Goal: Complete application form

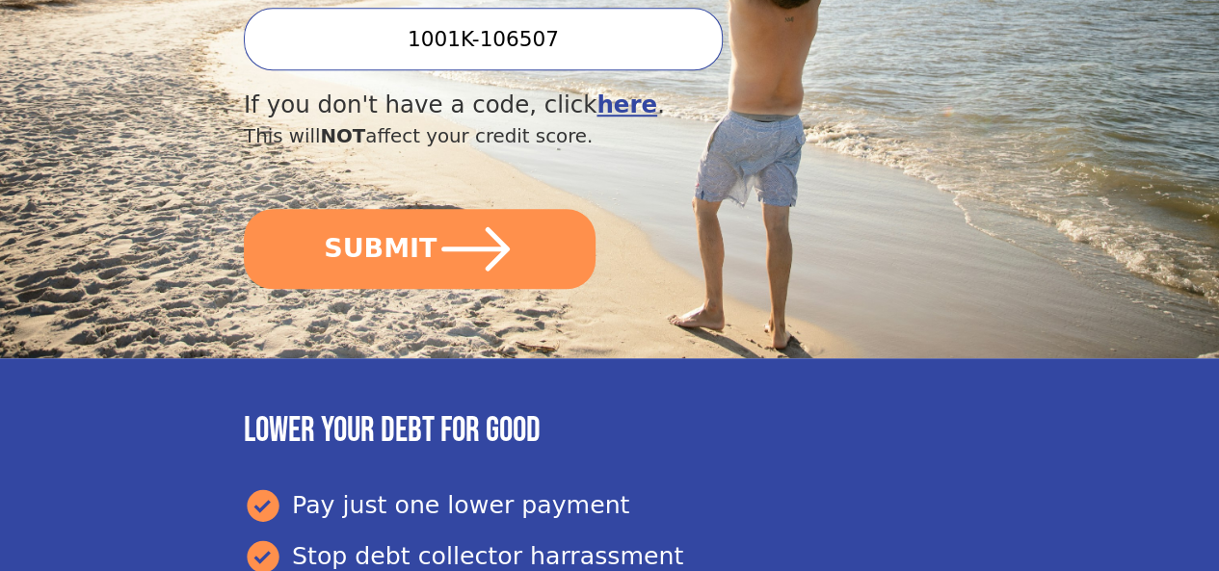
scroll to position [694, 0]
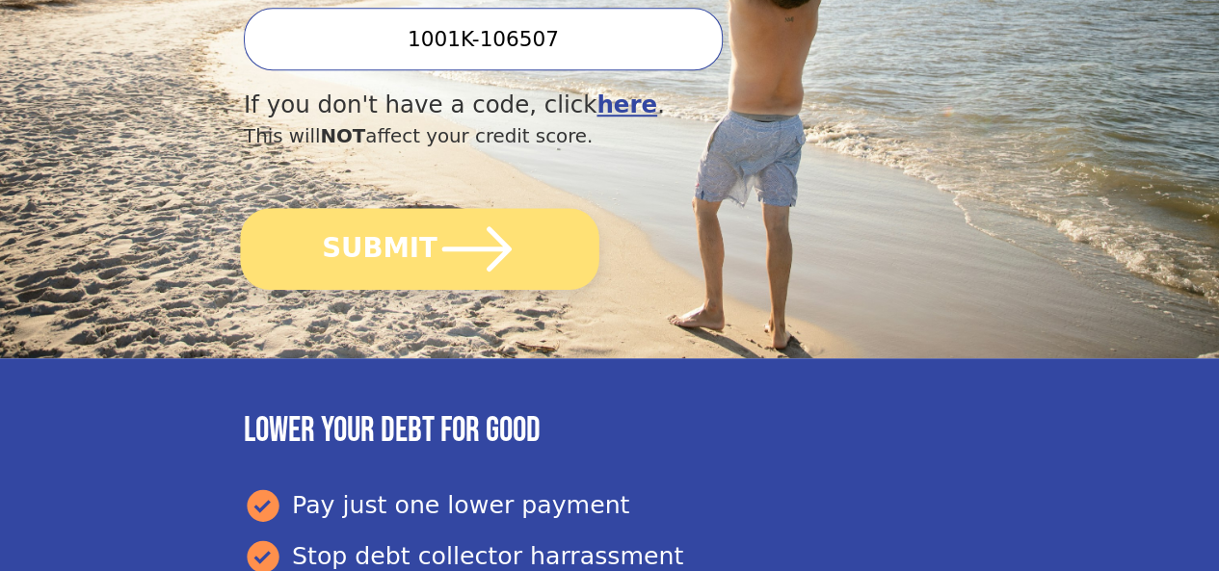
click at [493, 271] on icon "submit" at bounding box center [477, 249] width 80 height 80
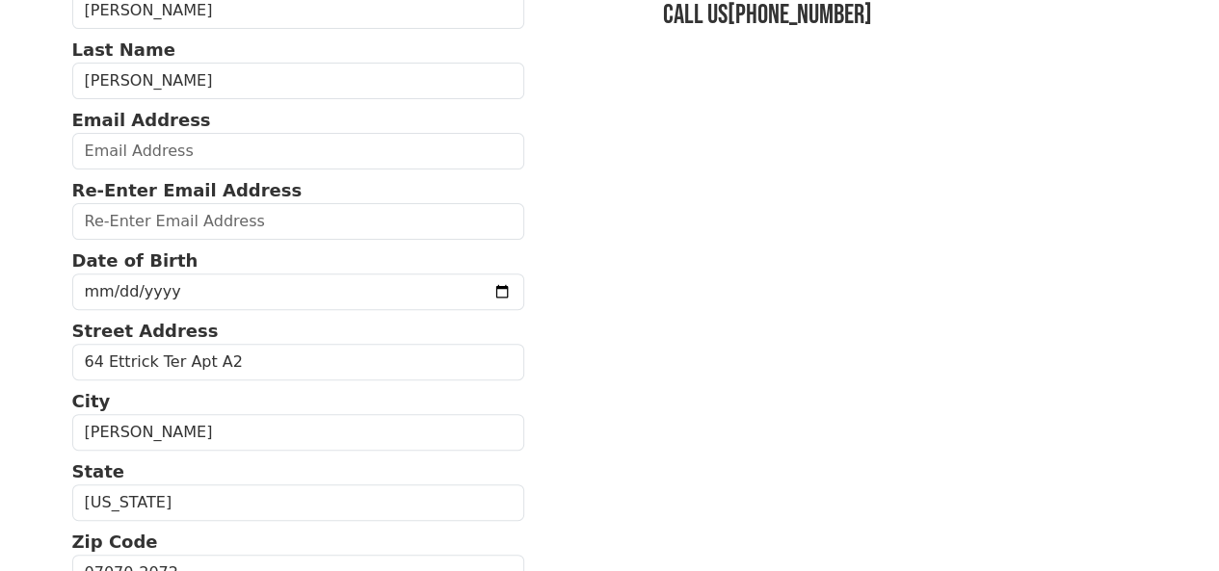
scroll to position [193, 0]
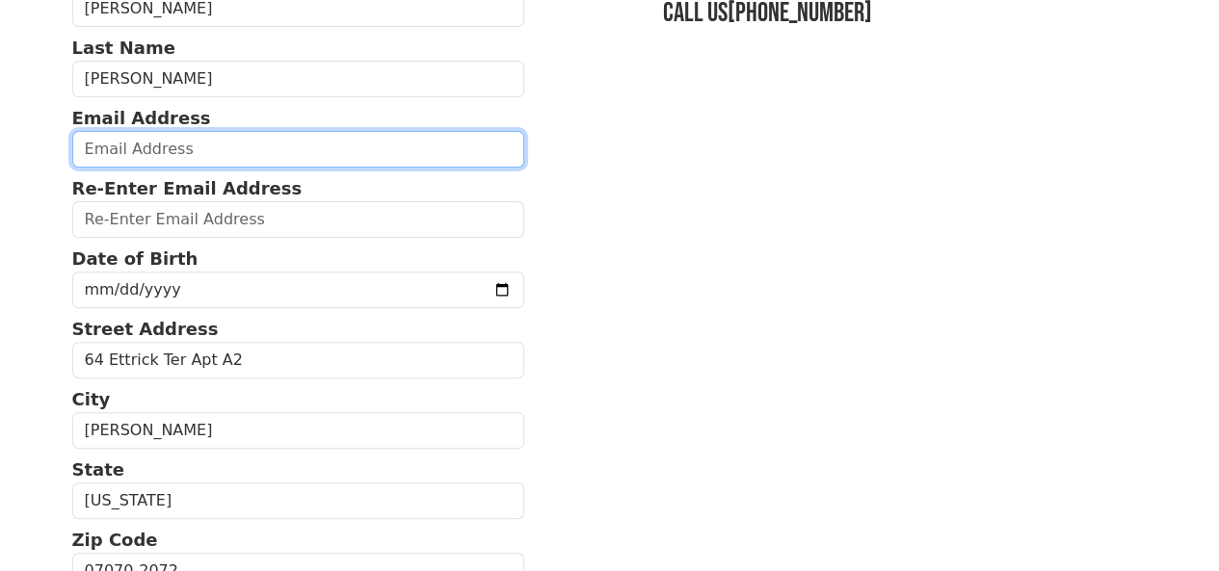
click at [245, 165] on input "email" at bounding box center [298, 149] width 453 height 37
type input "barry7730@outlook.com"
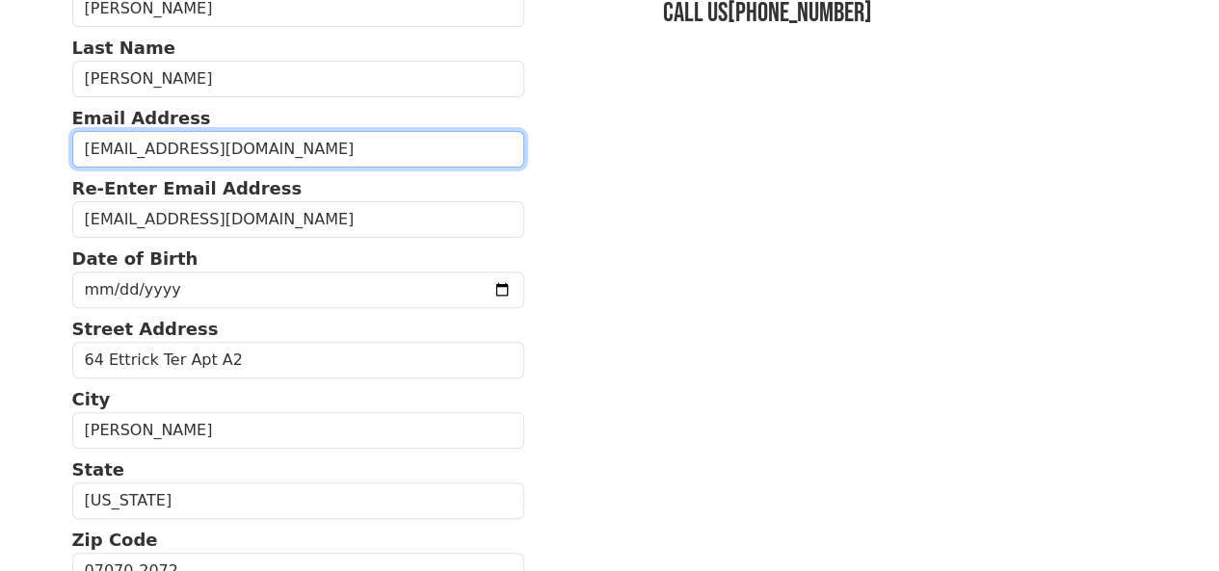
type input "(102) 013-2149"
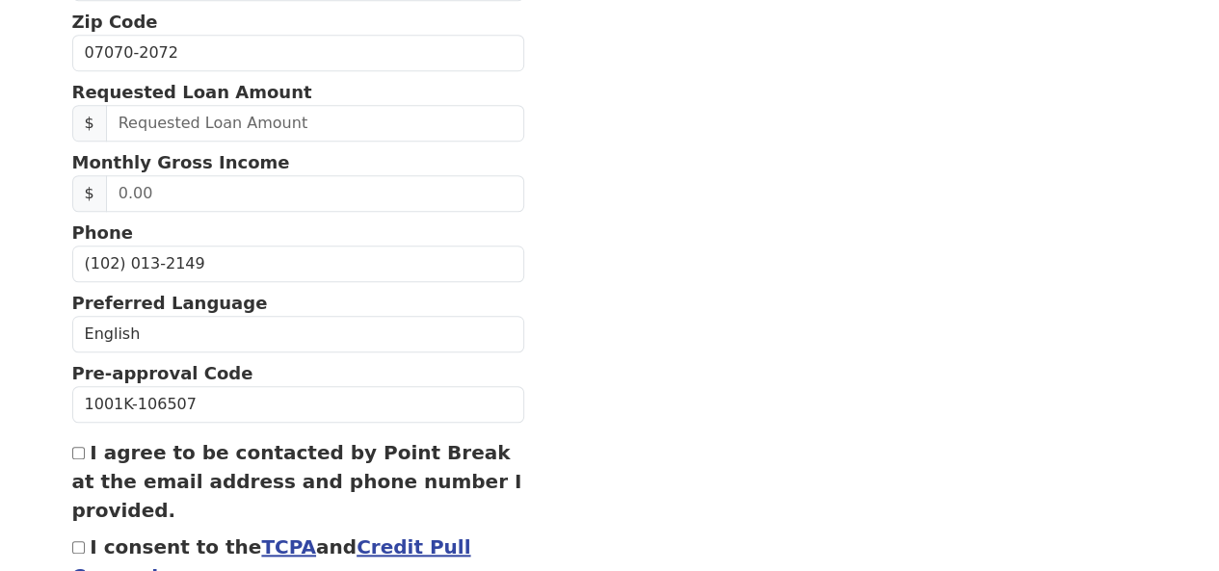
scroll to position [717, 0]
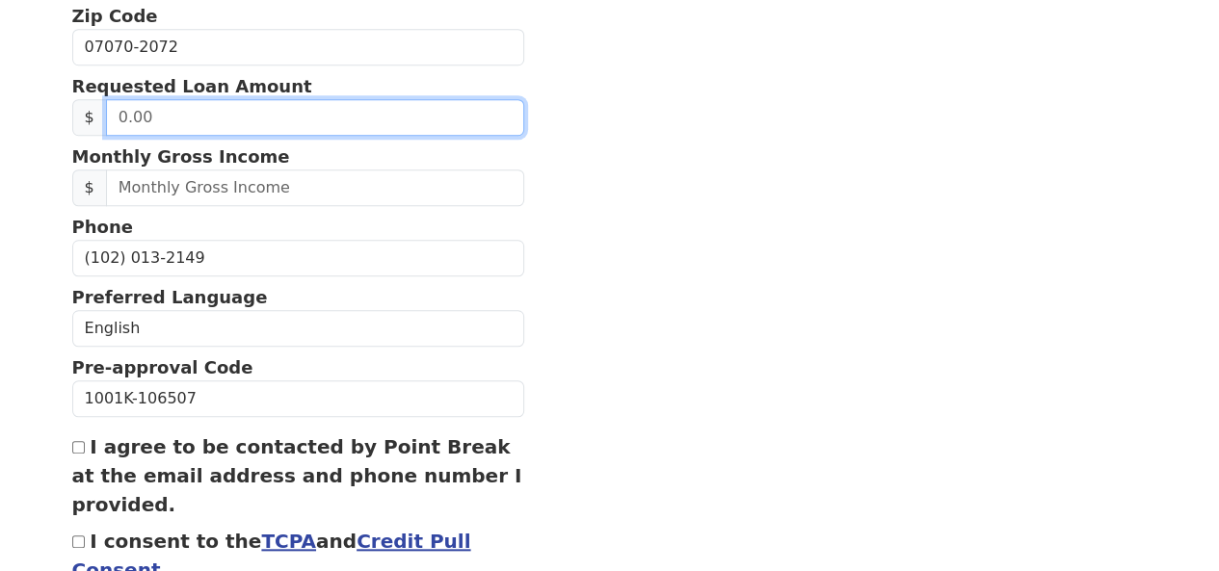
click at [355, 136] on input "text" at bounding box center [315, 117] width 418 height 37
type input "40,000.00"
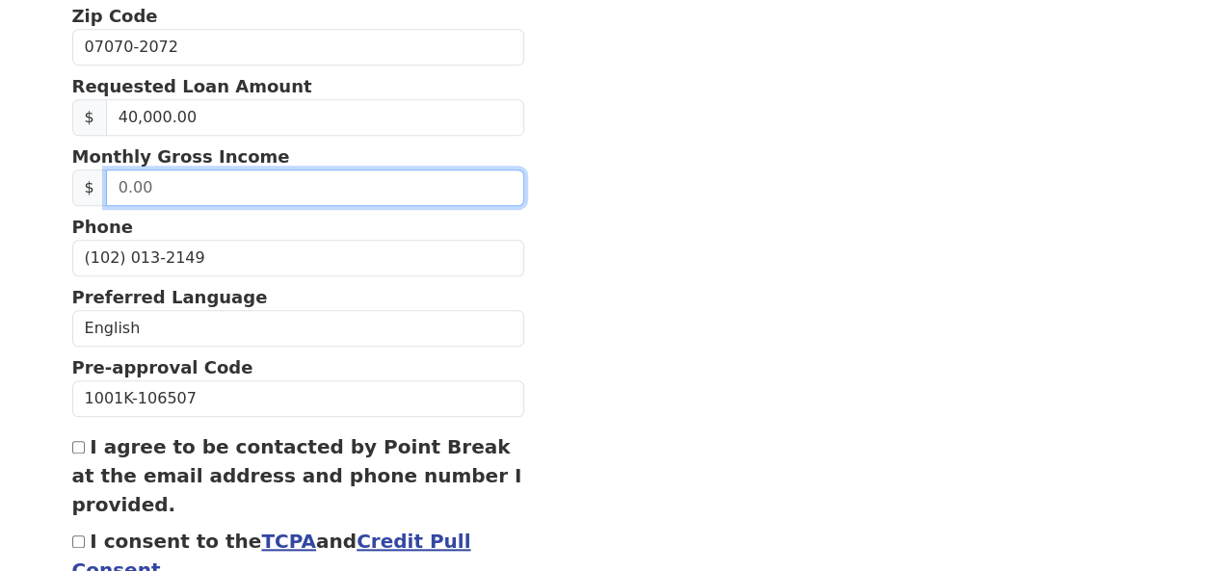
click at [295, 206] on input "text" at bounding box center [315, 188] width 418 height 37
drag, startPoint x: 159, startPoint y: 211, endPoint x: 64, endPoint y: 205, distance: 95.6
type input "13,000.00"
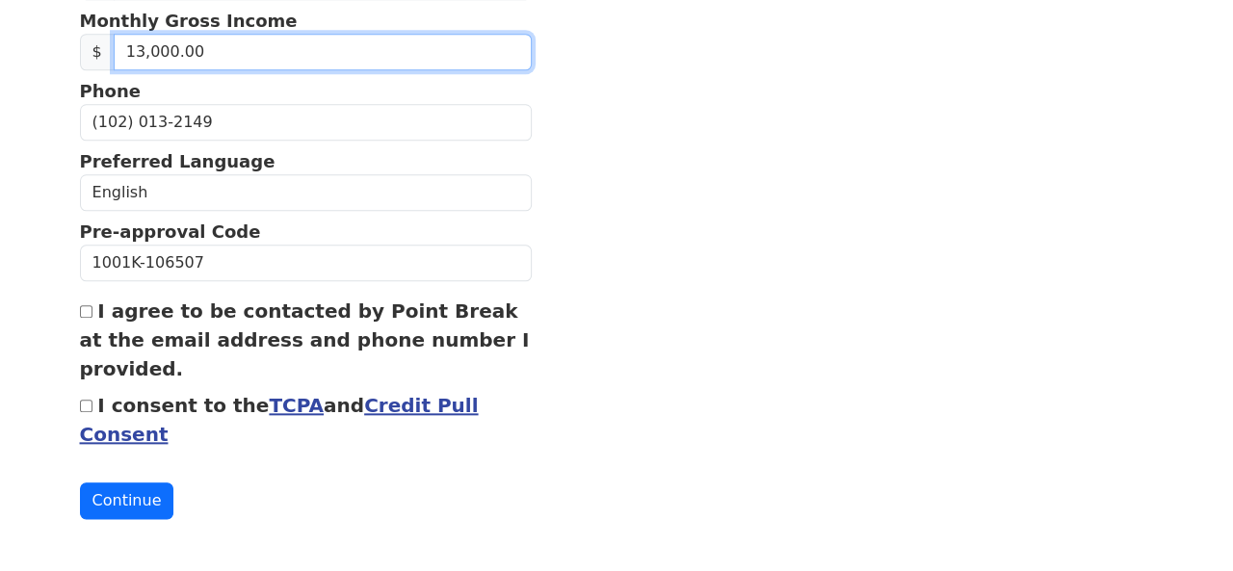
scroll to position [892, 0]
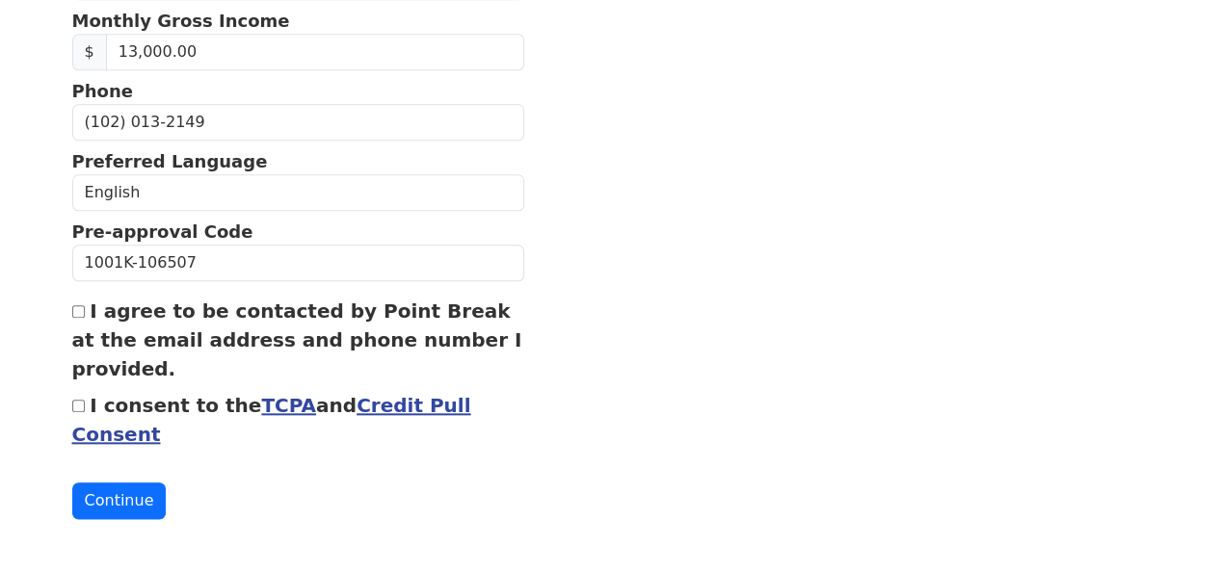
click at [391, 395] on link "Credit Pull Consent" at bounding box center [271, 420] width 399 height 52
